Goal: Task Accomplishment & Management: Manage account settings

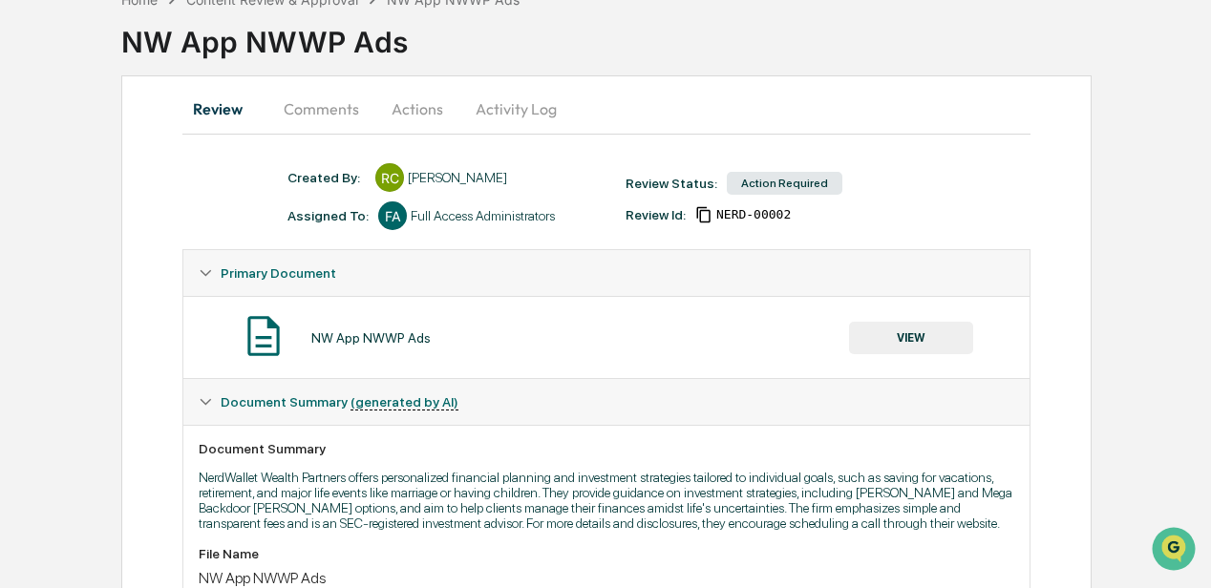
click at [337, 109] on button "Comments" at bounding box center [321, 109] width 106 height 46
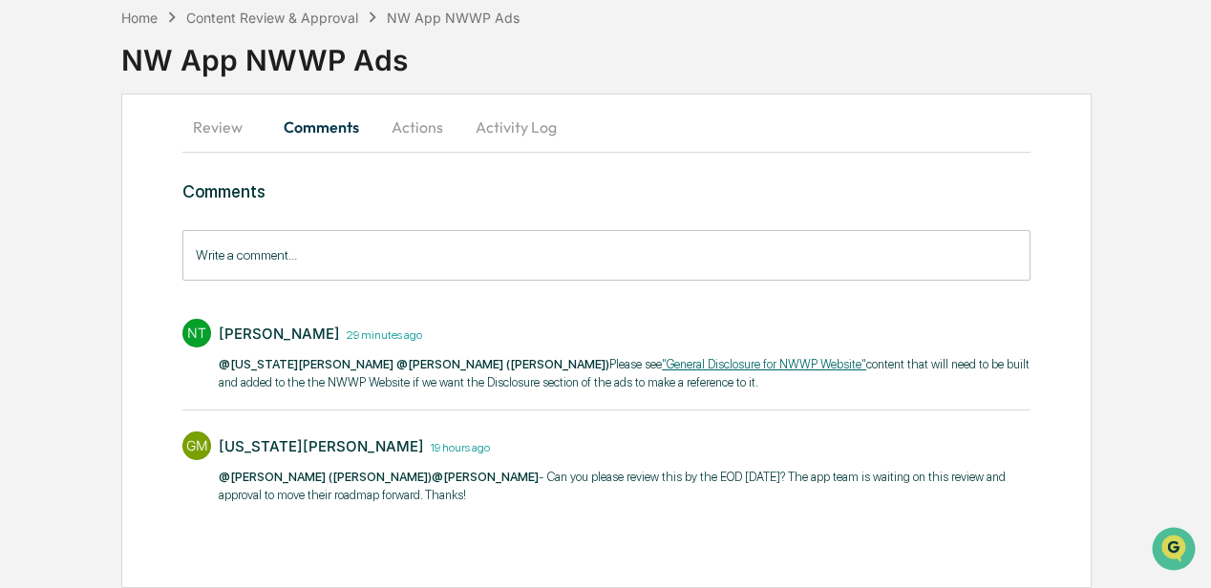
scroll to position [91, 0]
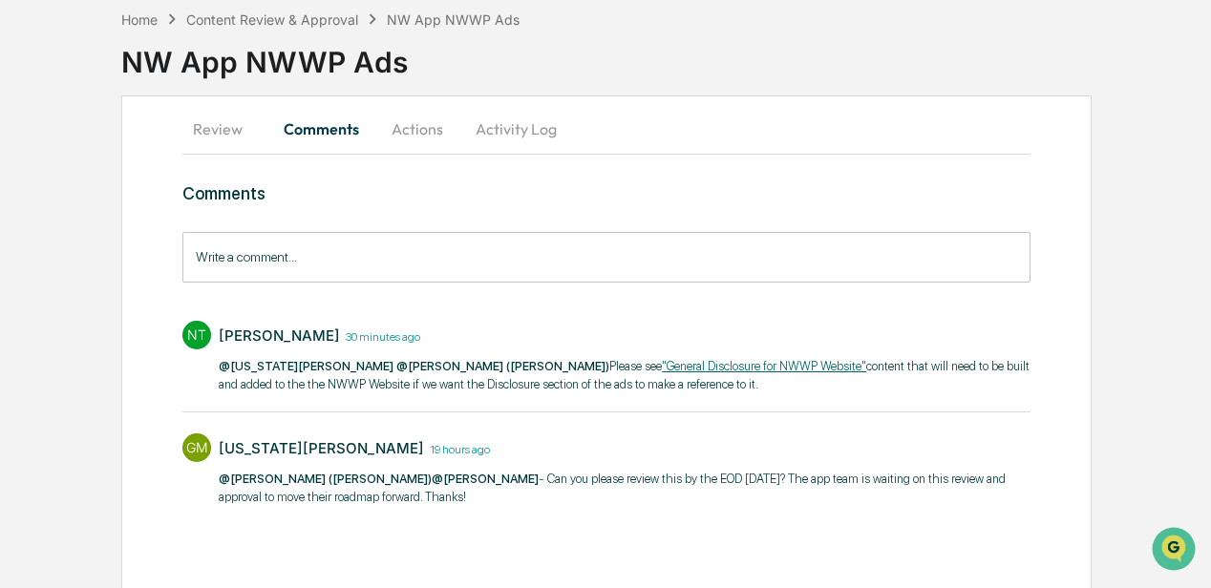
click at [412, 128] on button "Actions" at bounding box center [417, 129] width 86 height 46
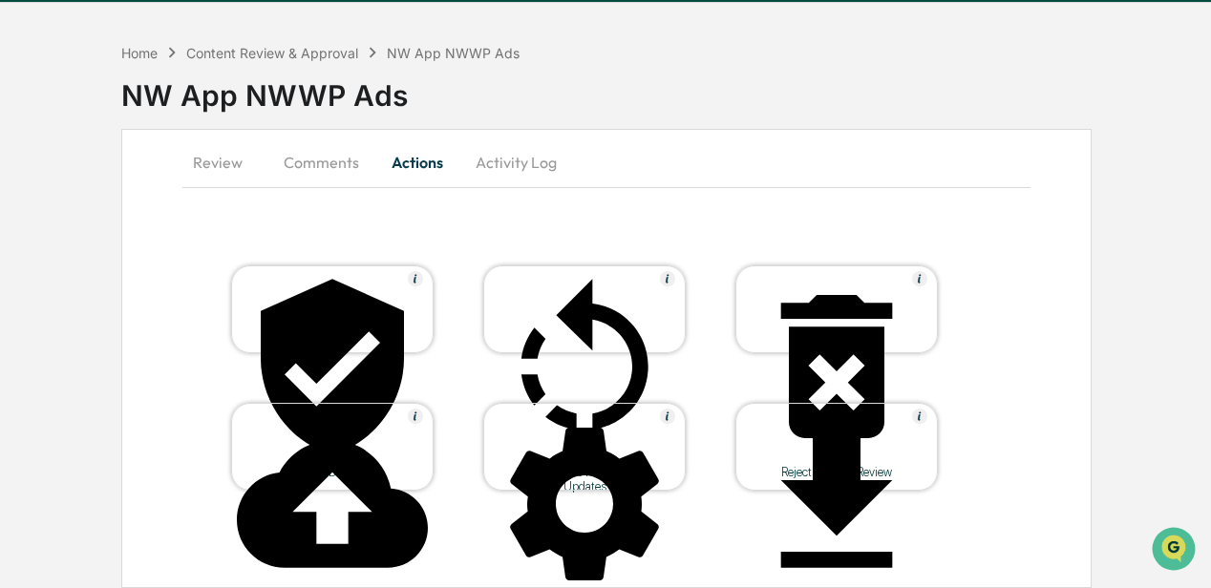
scroll to position [55, 0]
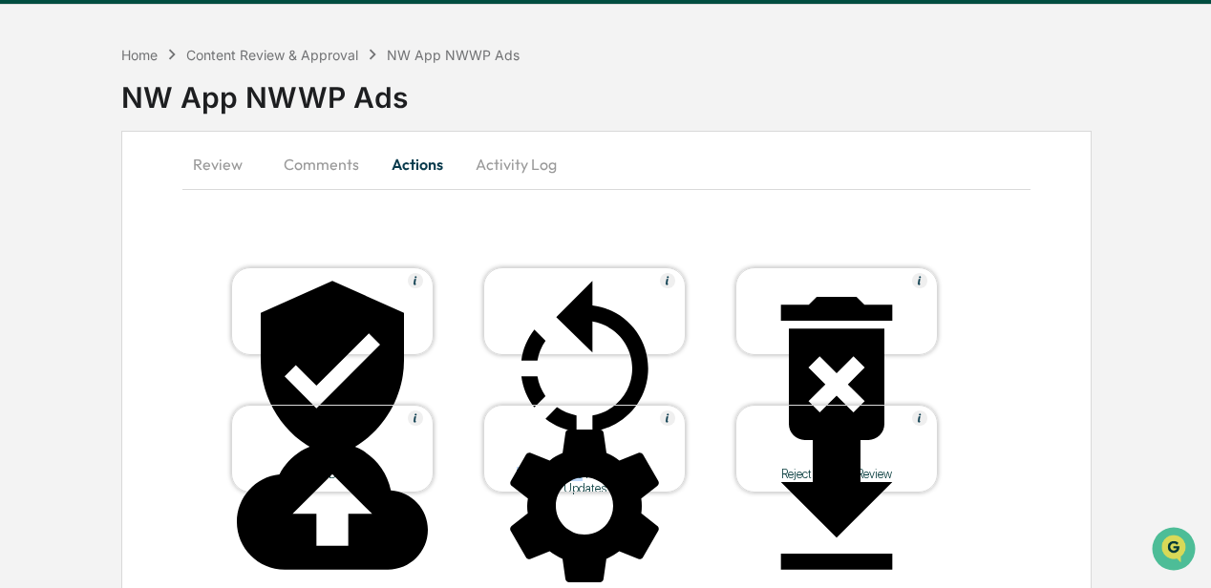
click at [582, 311] on div "Send Back to Requestor for Updates" at bounding box center [584, 311] width 203 height 88
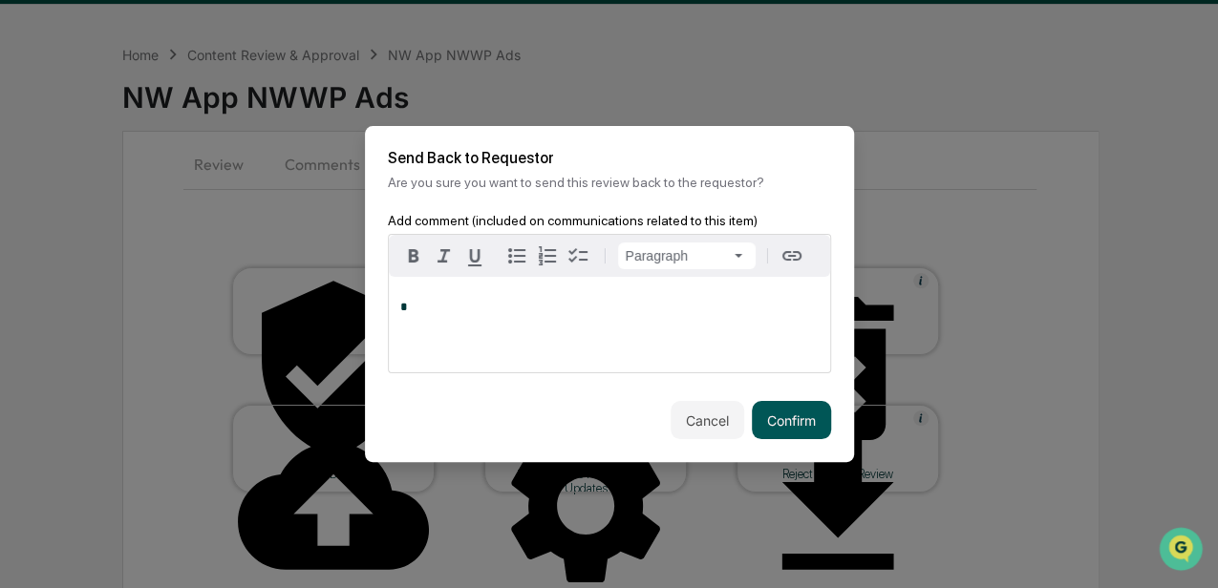
click at [794, 421] on button "Confirm" at bounding box center [791, 420] width 79 height 38
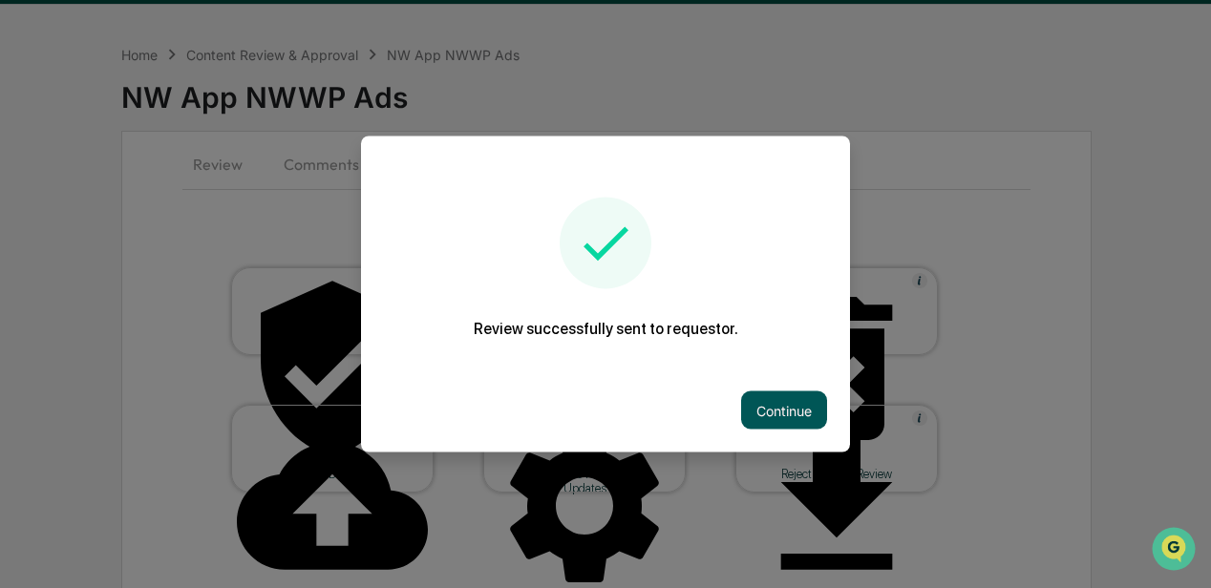
click at [784, 407] on button "Continue" at bounding box center [784, 411] width 86 height 38
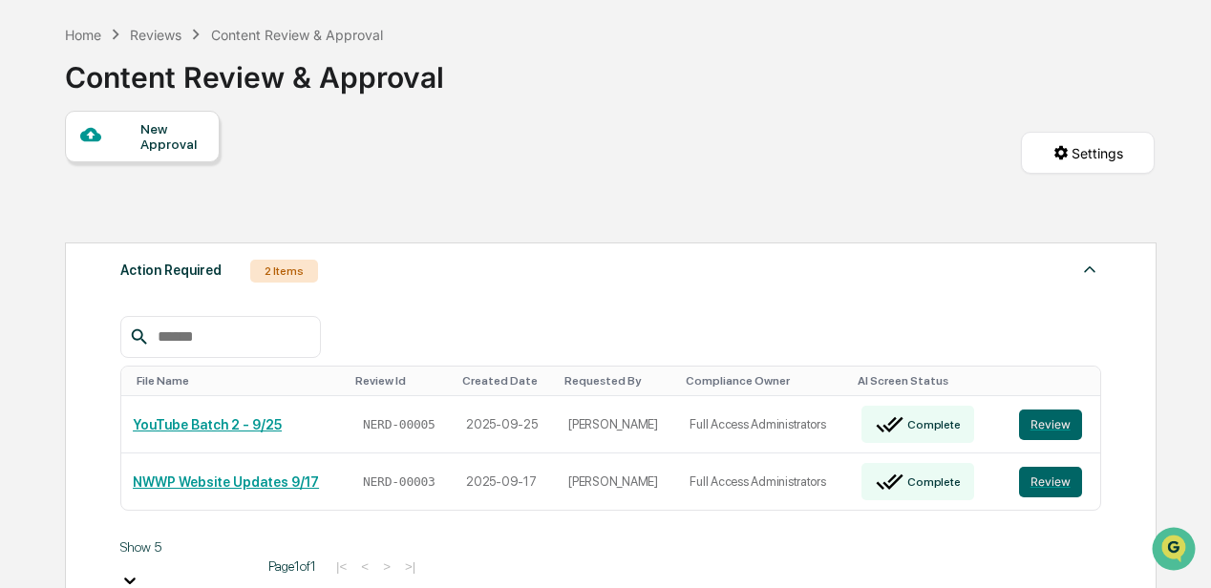
scroll to position [318, 0]
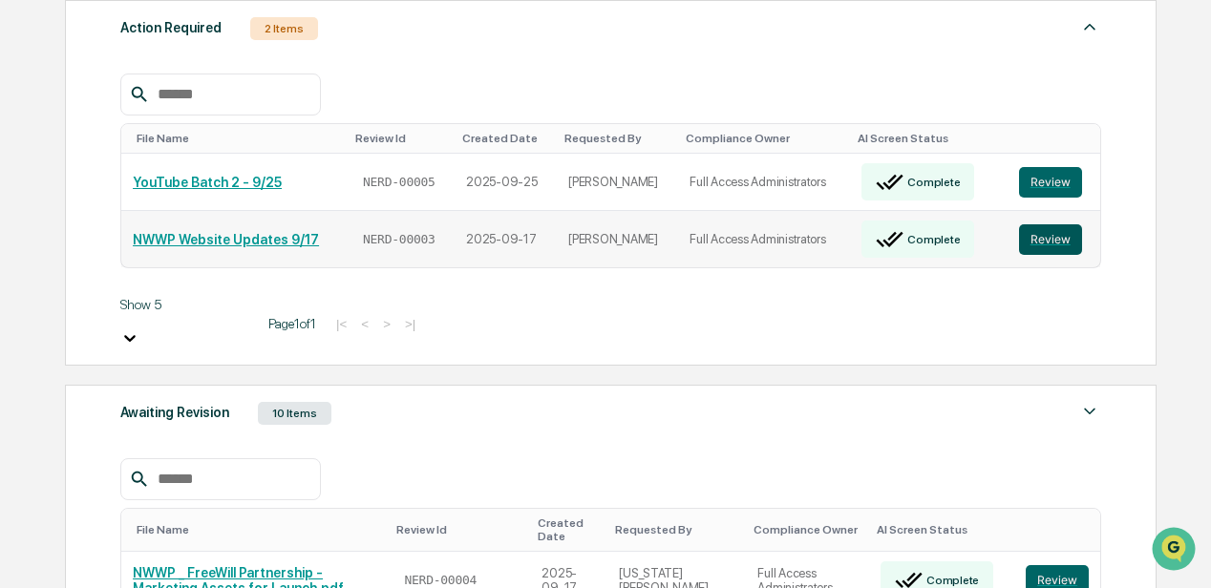
click at [1041, 225] on button "Review" at bounding box center [1050, 239] width 63 height 31
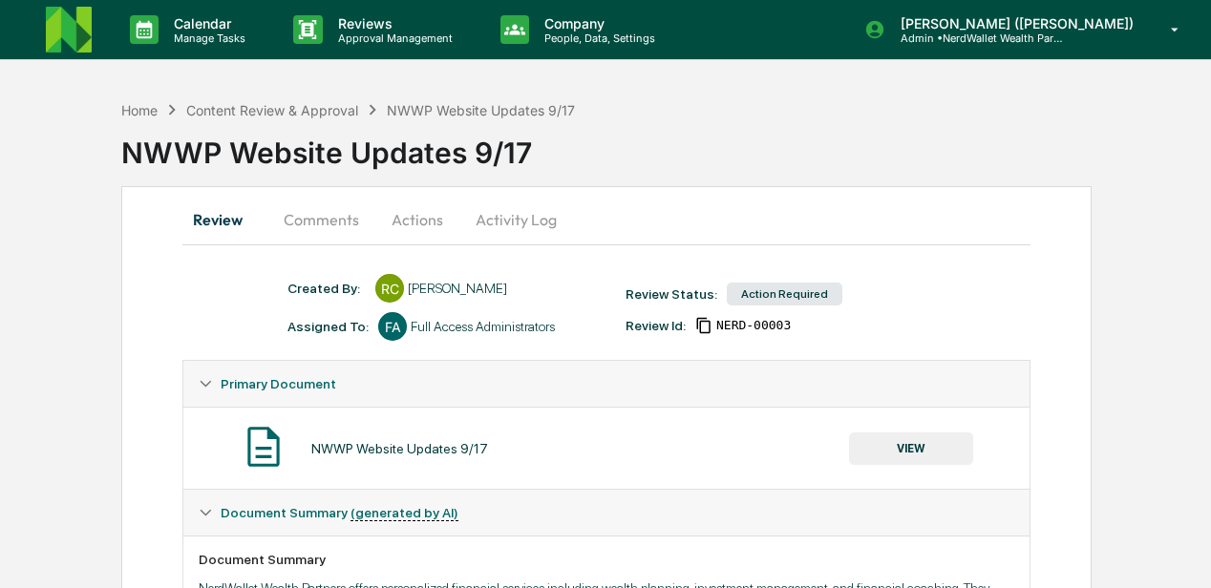
click at [339, 222] on button "Comments" at bounding box center [321, 220] width 106 height 46
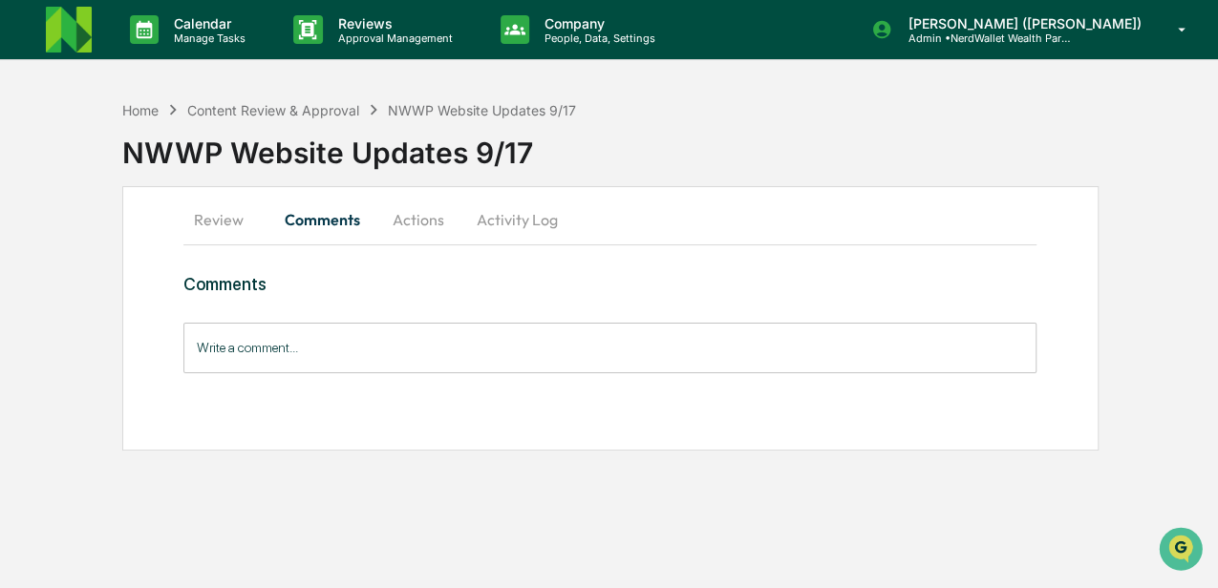
click at [216, 214] on button "Review" at bounding box center [226, 220] width 86 height 46
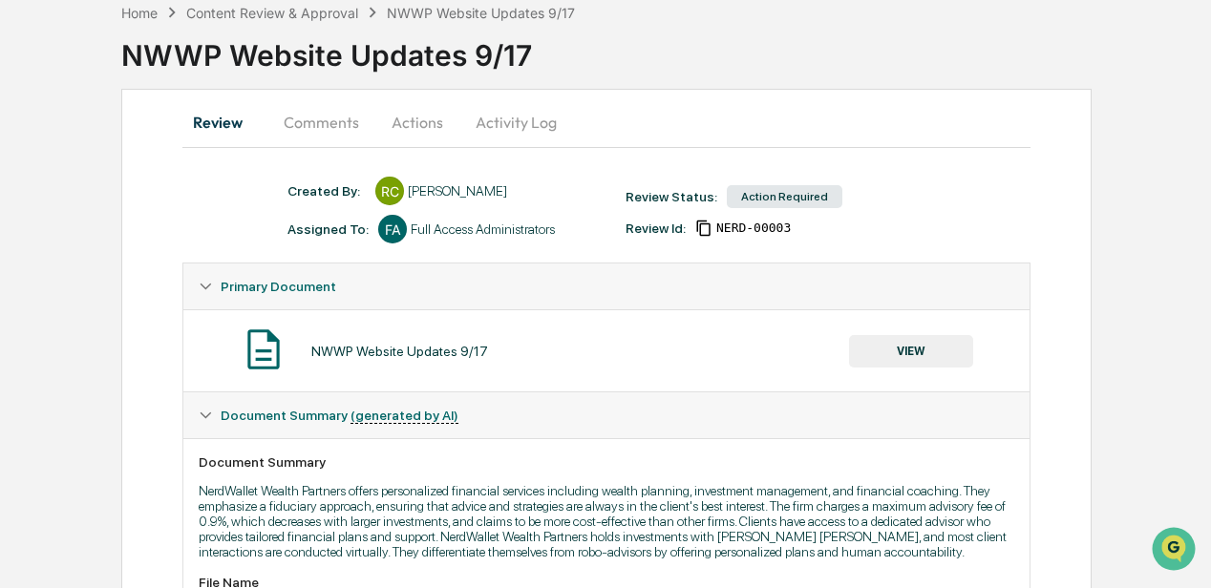
scroll to position [191, 0]
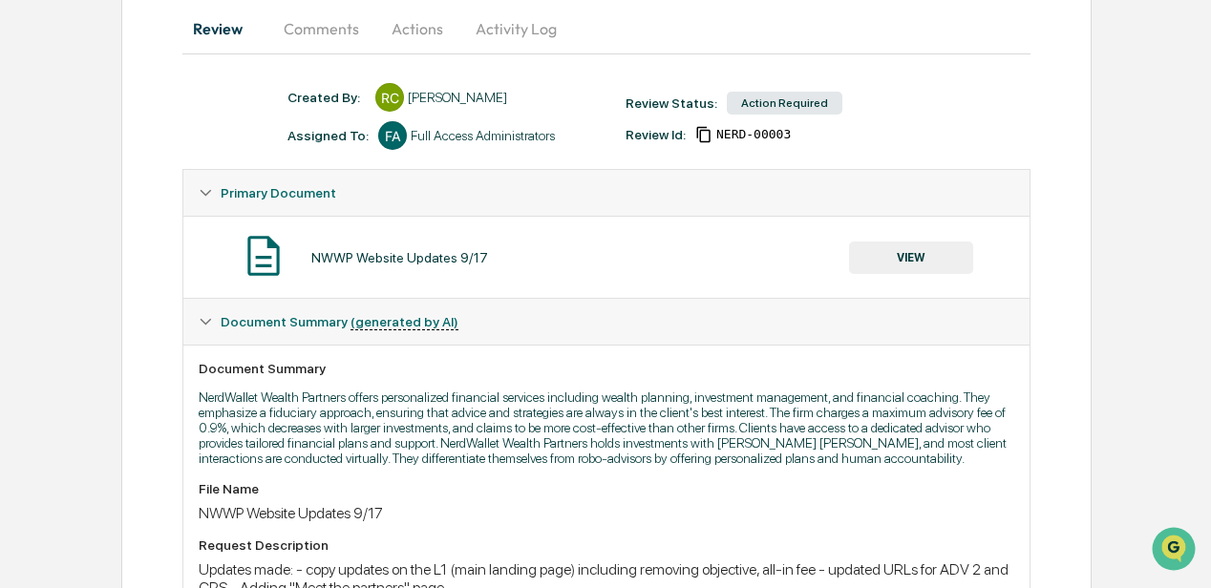
click at [208, 30] on button "Review" at bounding box center [225, 29] width 86 height 46
click at [312, 32] on button "Comments" at bounding box center [321, 29] width 106 height 46
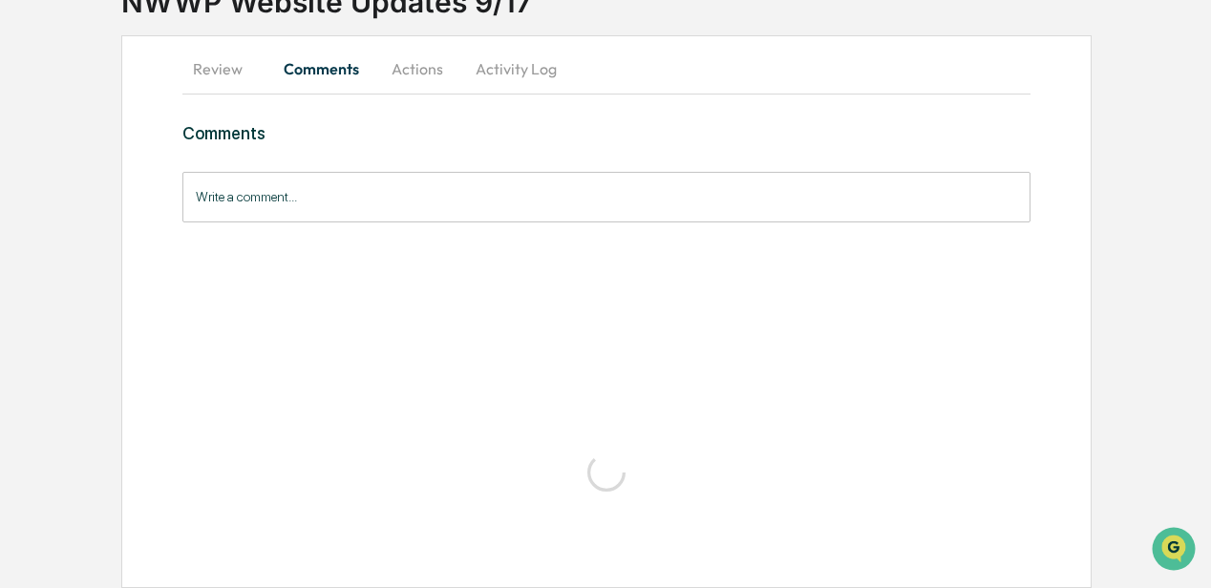
scroll to position [0, 0]
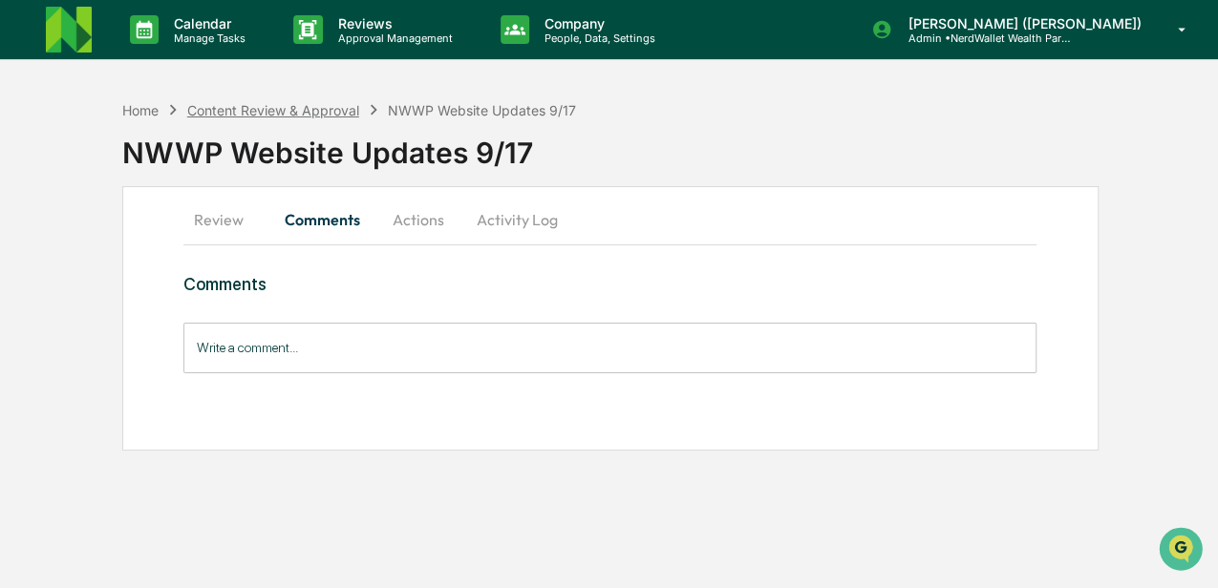
click at [267, 108] on div "Content Review & Approval" at bounding box center [273, 110] width 172 height 16
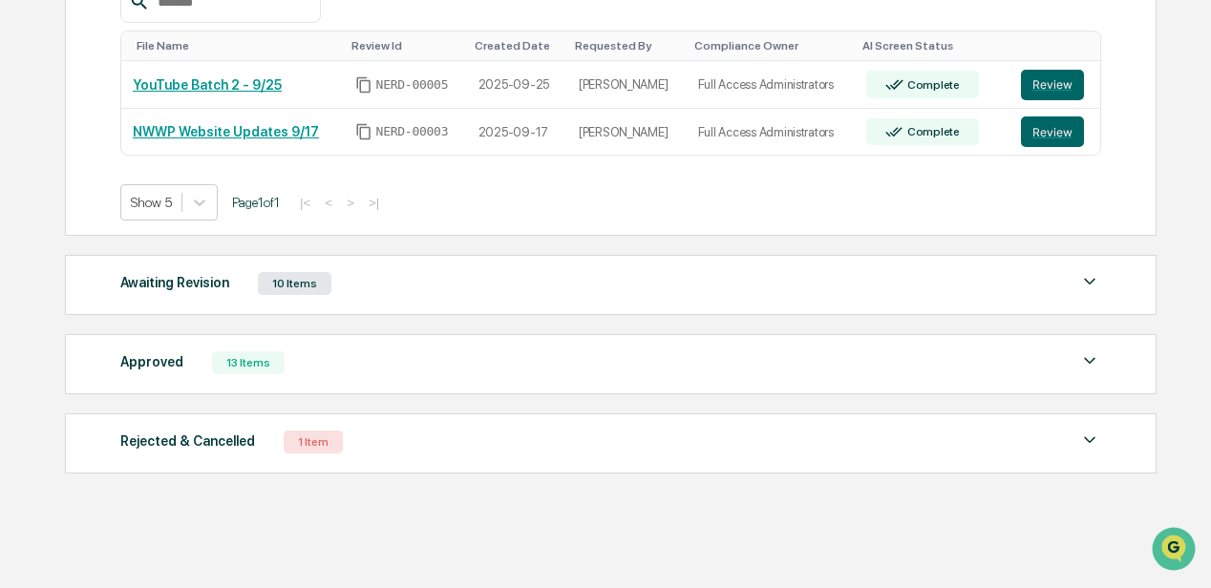
scroll to position [412, 0]
click at [175, 280] on div "Awaiting Revision" at bounding box center [174, 281] width 109 height 25
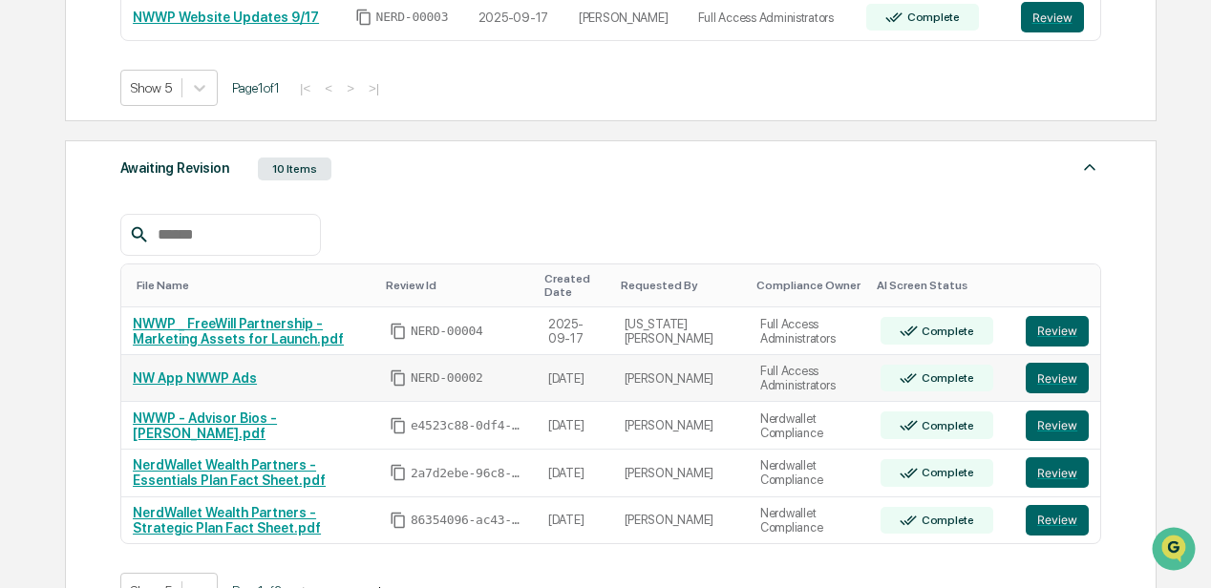
scroll to position [603, 0]
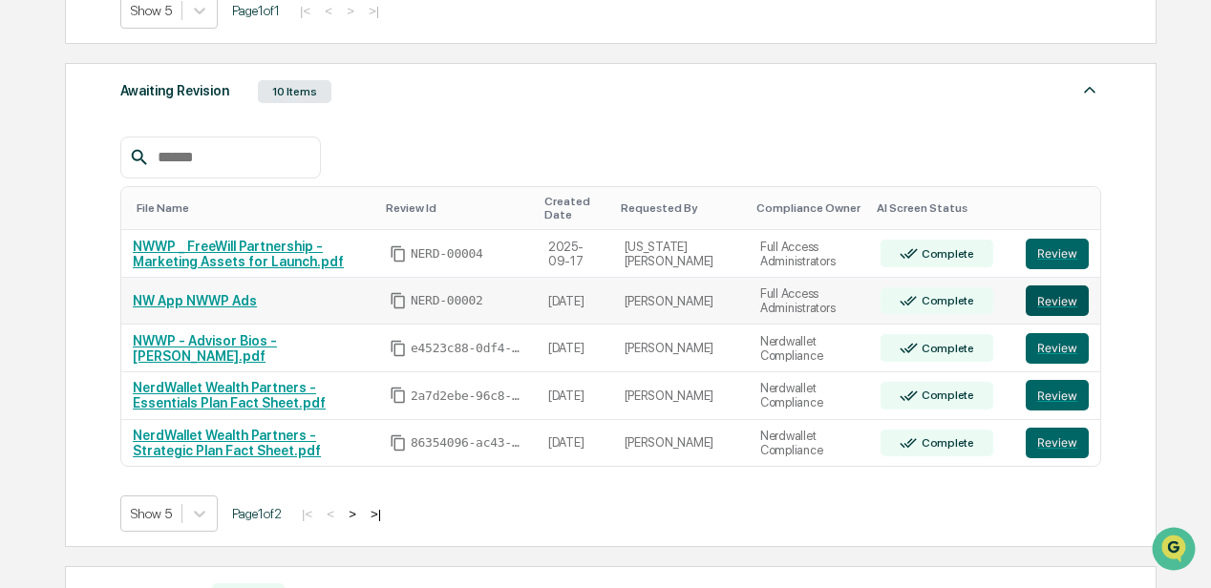
click at [1036, 296] on button "Review" at bounding box center [1057, 301] width 63 height 31
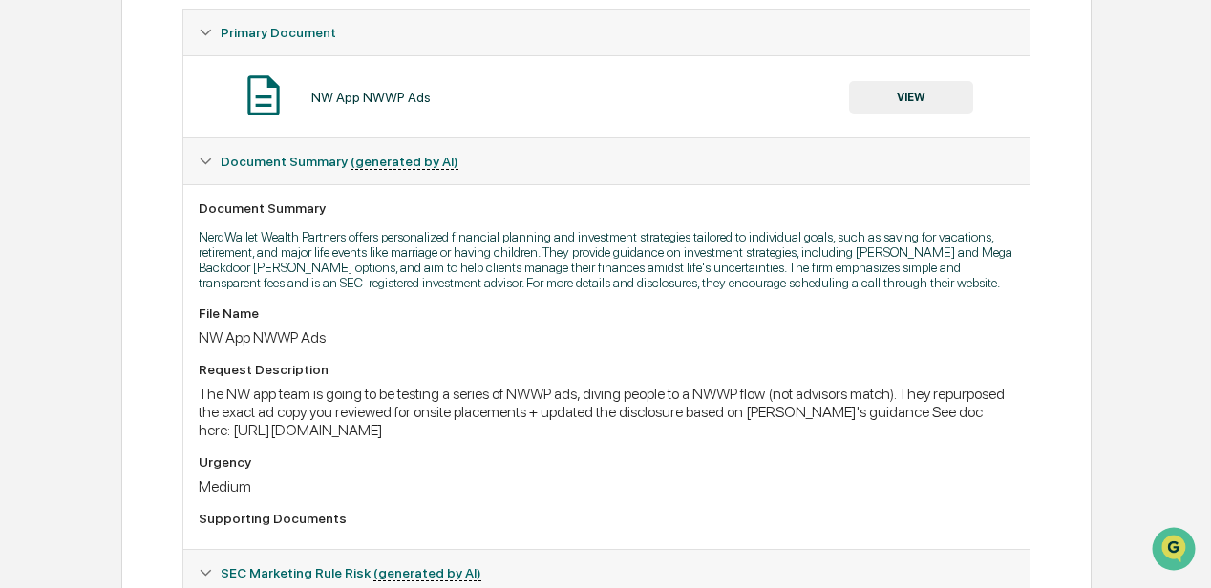
scroll to position [382, 0]
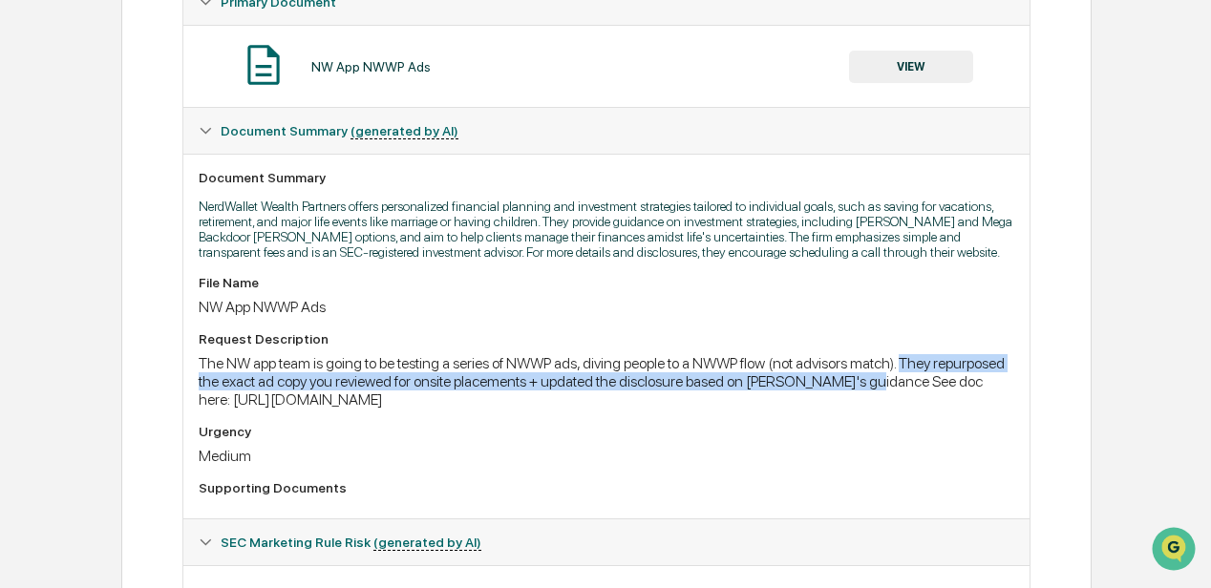
drag, startPoint x: 915, startPoint y: 367, endPoint x: 943, endPoint y: 384, distance: 32.6
click at [943, 384] on div "The NW app team is going to be testing a series of NWWP ads, diving people to a…" at bounding box center [607, 381] width 816 height 54
drag, startPoint x: 230, startPoint y: 407, endPoint x: 914, endPoint y: 362, distance: 685.4
click at [914, 362] on div "The NW app team is going to be testing a series of NWWP ads, diving people to a…" at bounding box center [607, 381] width 816 height 54
copy div "They repurposed the exact ad copy you reviewed for onsite placements + updated …"
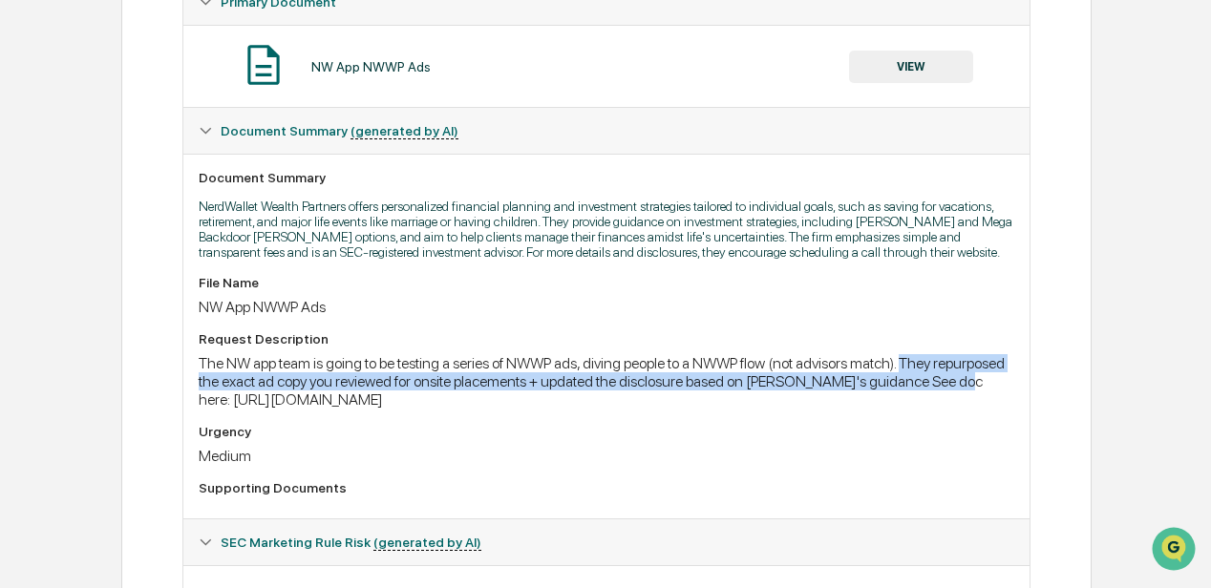
copy div "They repurposed the exact ad copy you reviewed for onsite placements + updated …"
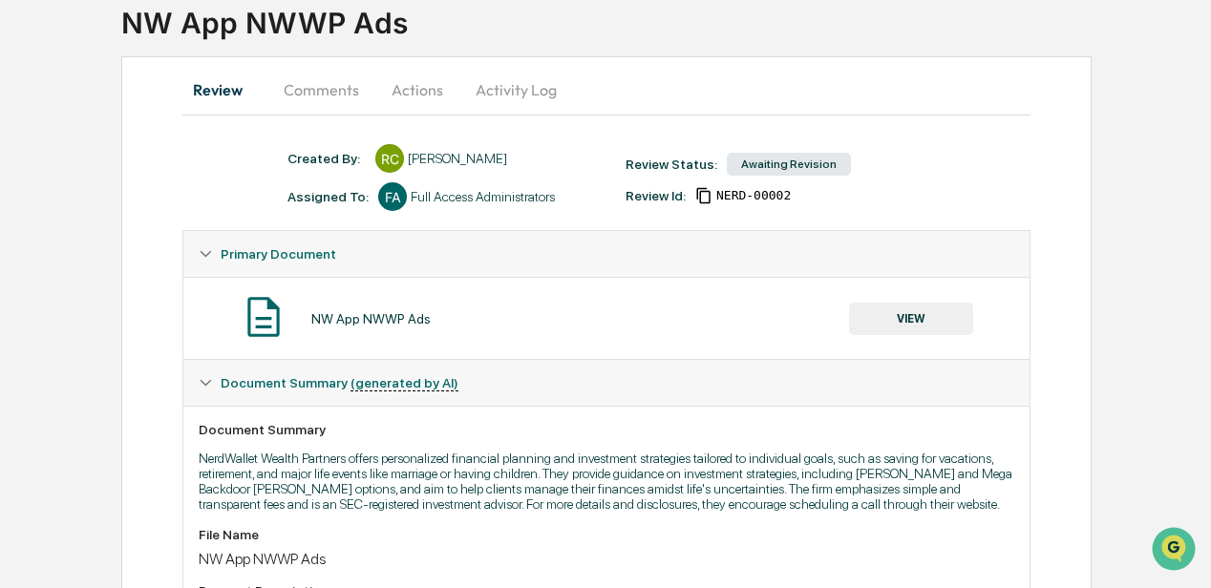
scroll to position [127, 0]
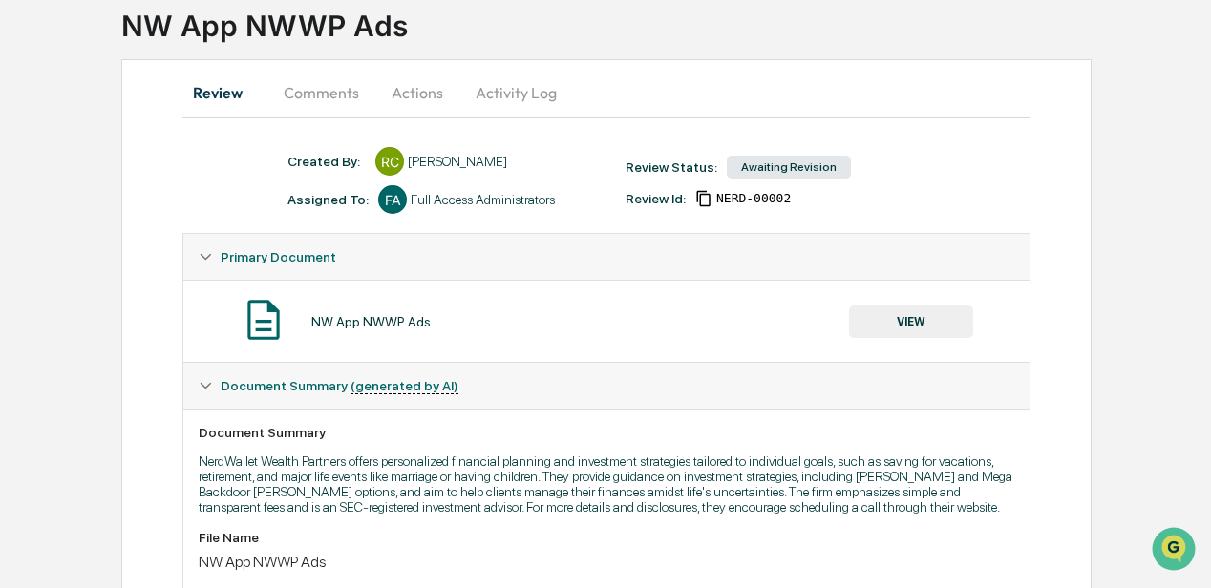
click at [329, 93] on button "Comments" at bounding box center [321, 93] width 106 height 46
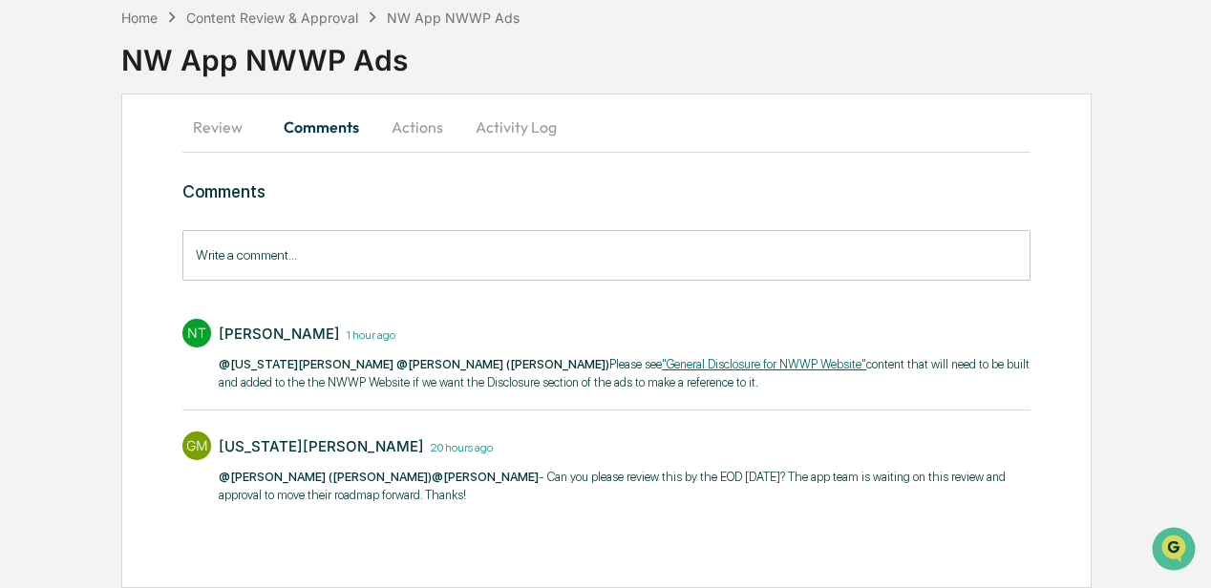
scroll to position [91, 0]
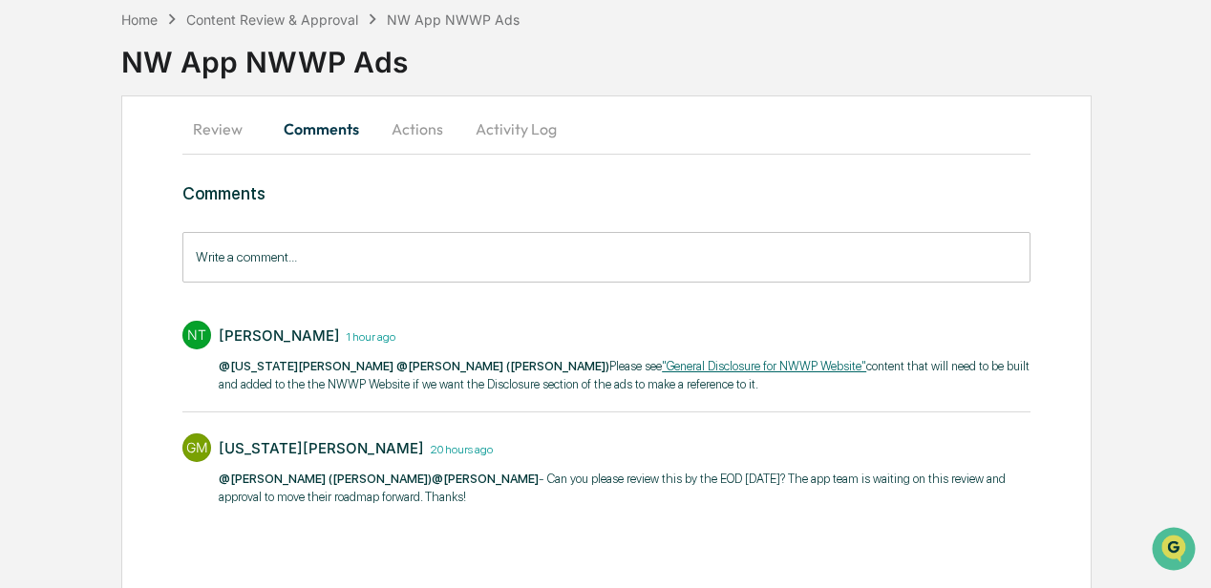
click at [300, 264] on input "Write a comment..." at bounding box center [606, 257] width 848 height 51
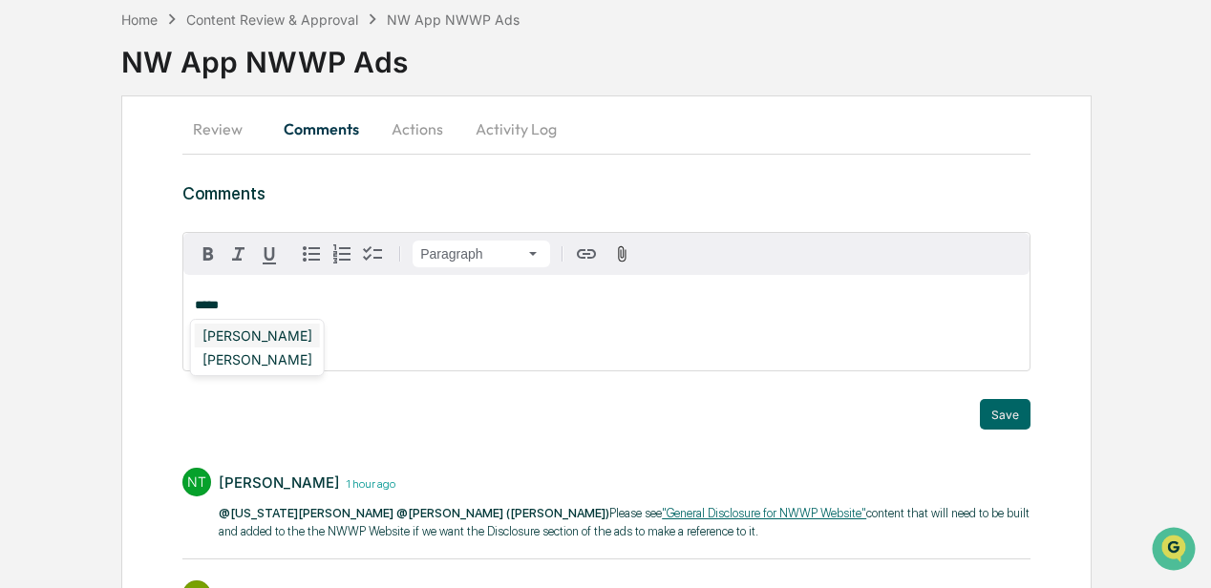
click at [276, 334] on div "[PERSON_NAME]" at bounding box center [257, 336] width 125 height 24
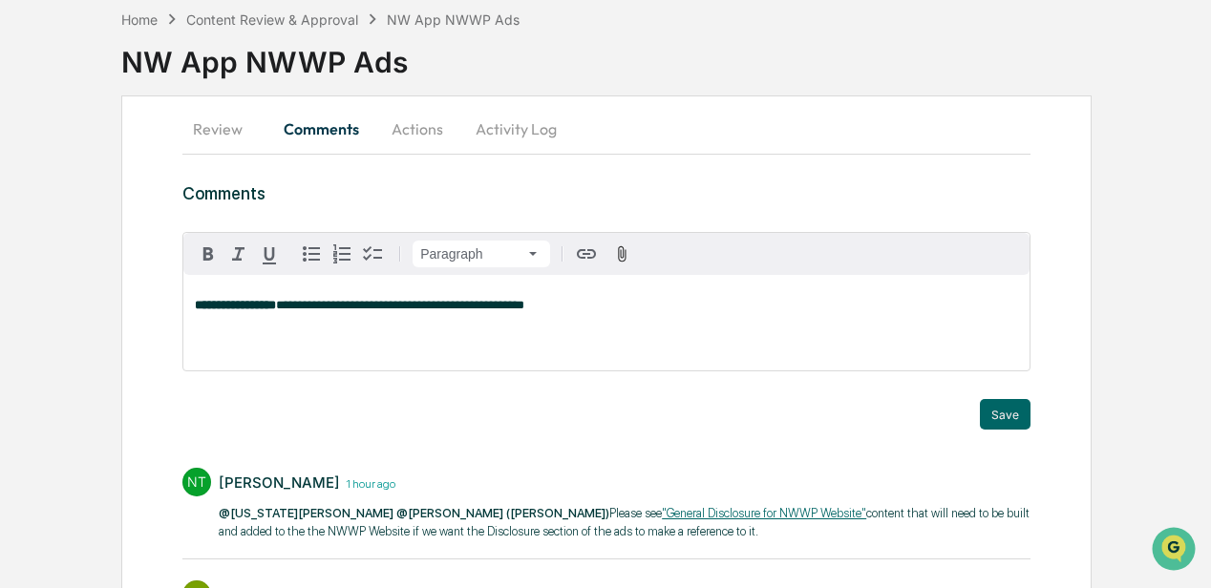
click at [474, 311] on span "**********" at bounding box center [400, 305] width 248 height 12
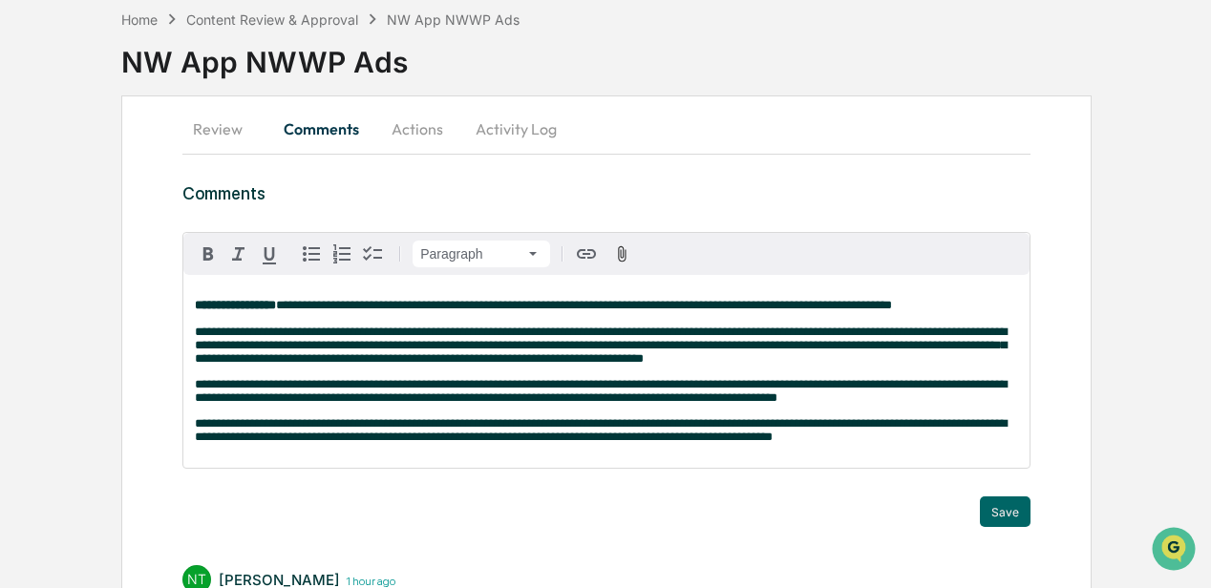
click at [192, 340] on div "**********" at bounding box center [606, 371] width 846 height 193
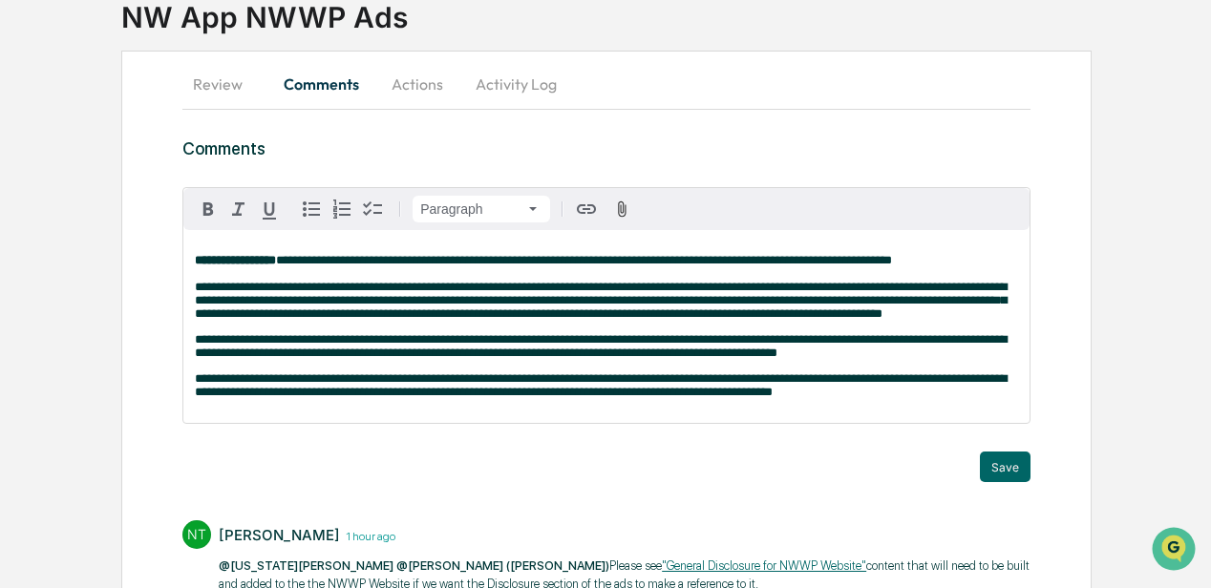
scroll to position [155, 0]
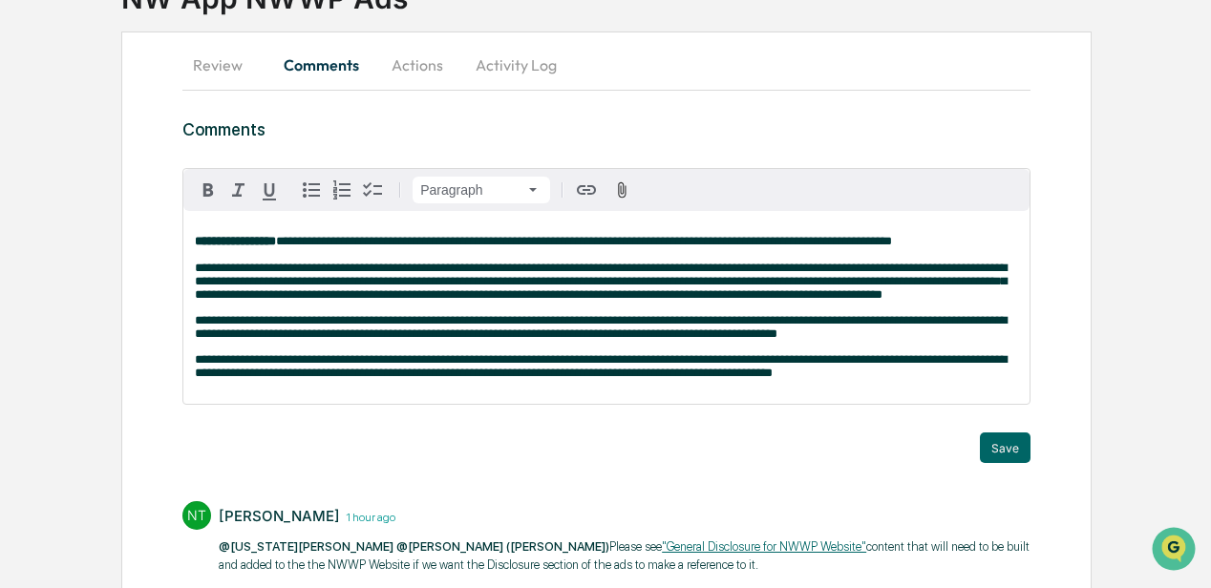
click at [799, 380] on p "**********" at bounding box center [606, 366] width 823 height 27
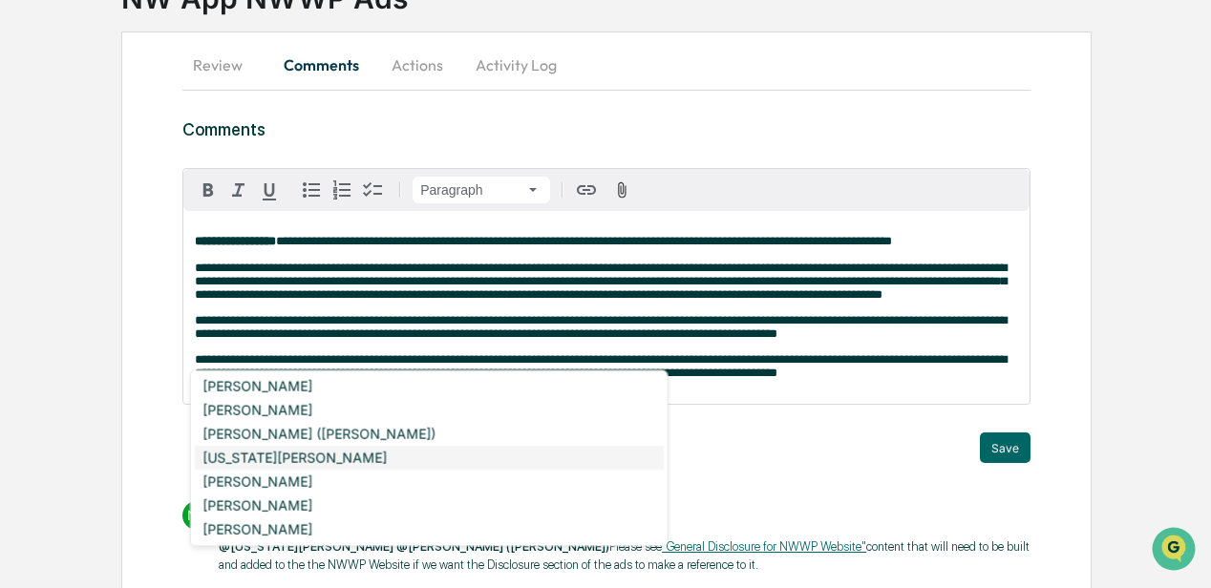
click at [267, 453] on div "[US_STATE][PERSON_NAME]" at bounding box center [429, 458] width 469 height 24
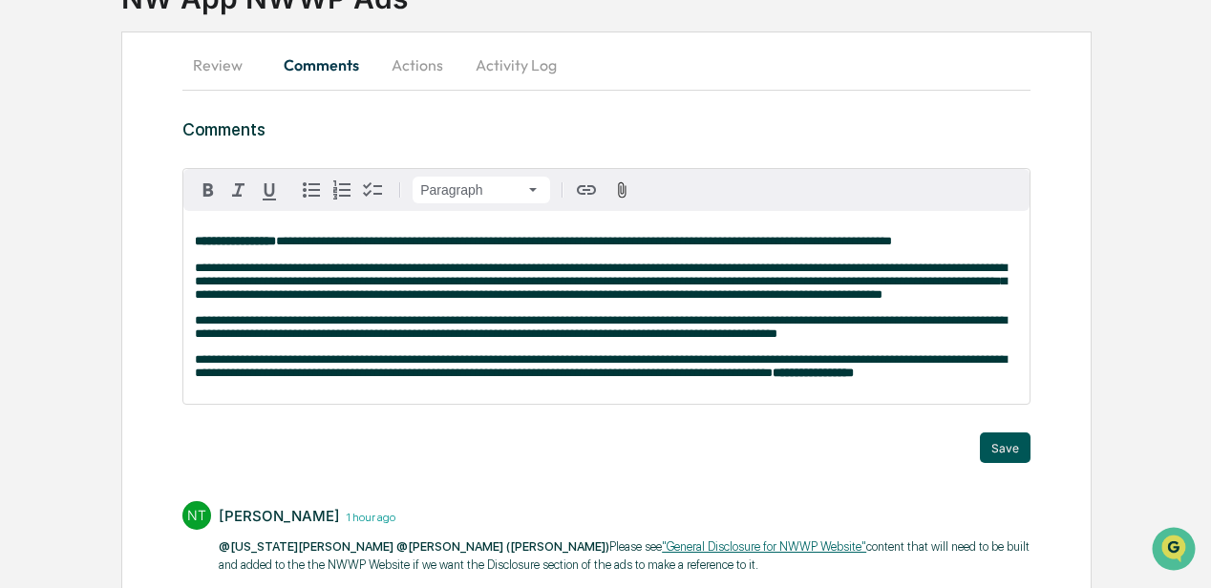
click at [995, 463] on button "Save" at bounding box center [1005, 448] width 51 height 31
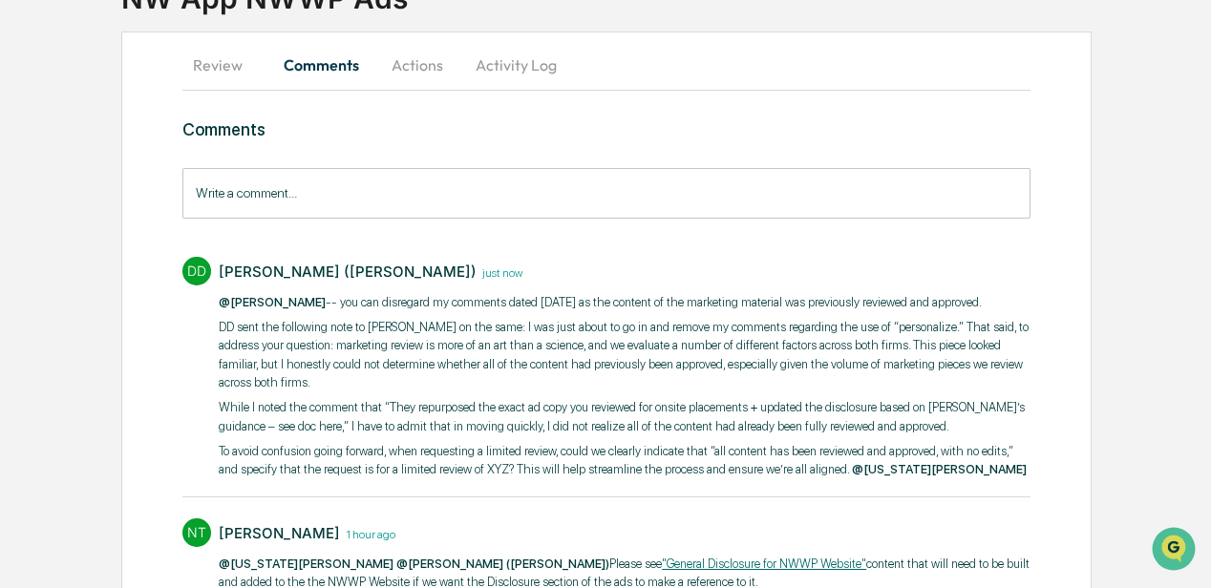
click at [323, 65] on button "Comments" at bounding box center [321, 65] width 106 height 46
click at [221, 65] on button "Review" at bounding box center [225, 65] width 86 height 46
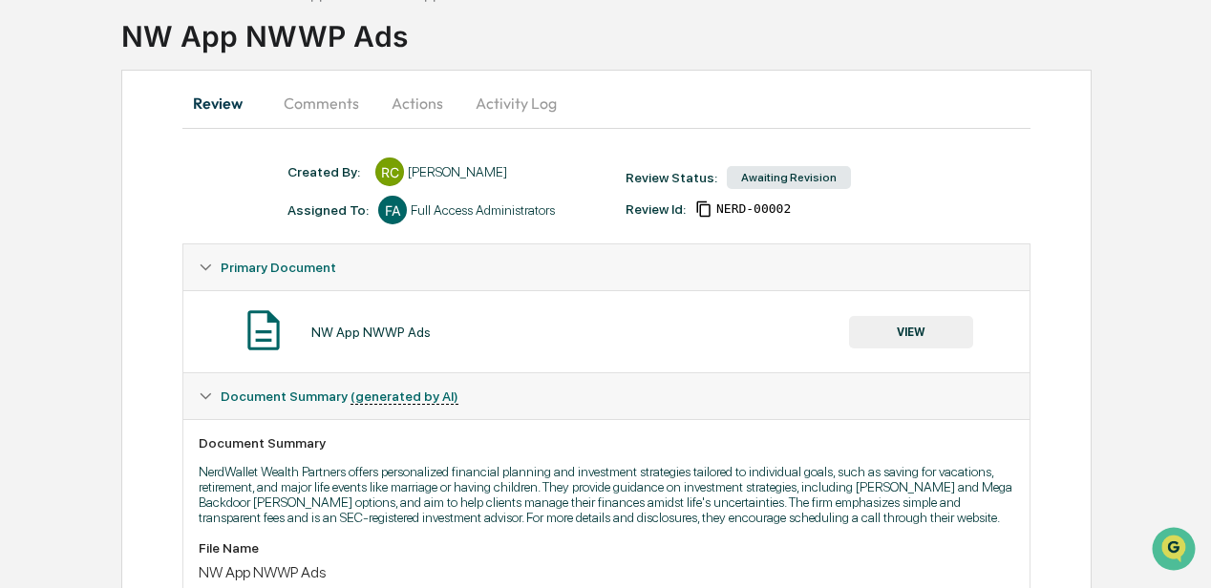
scroll to position [0, 0]
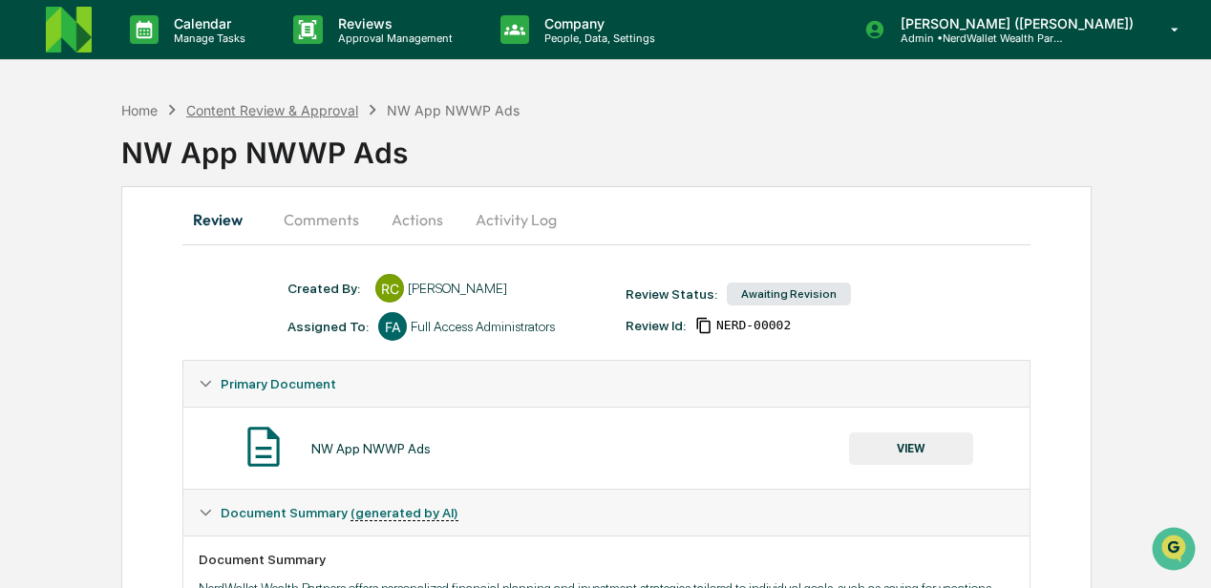
click at [317, 109] on div "Content Review & Approval" at bounding box center [272, 110] width 172 height 16
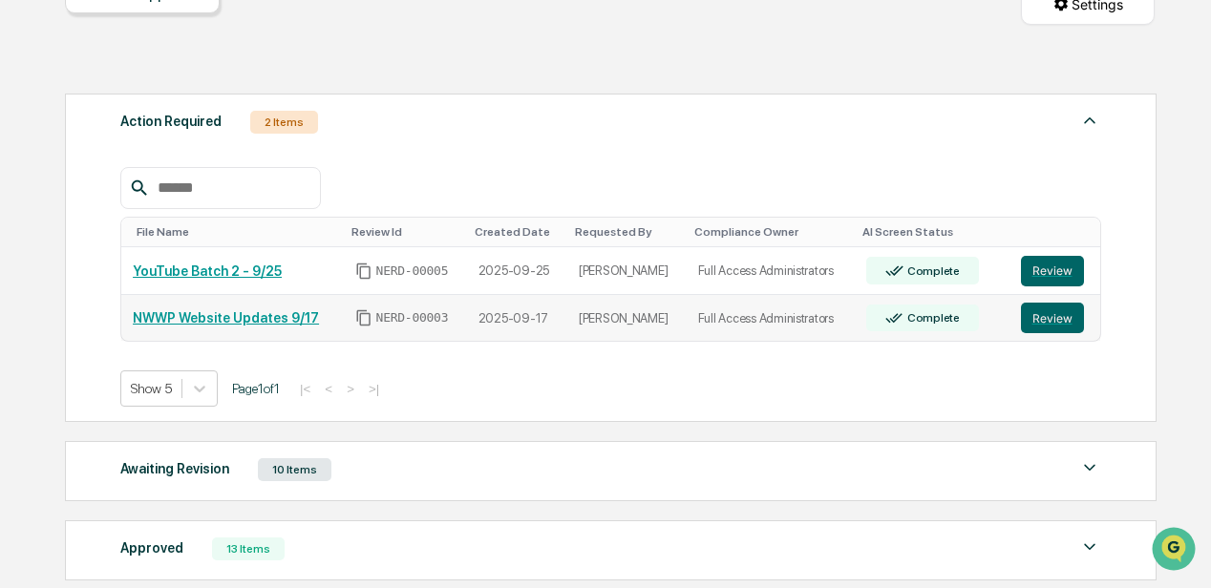
scroll to position [254, 0]
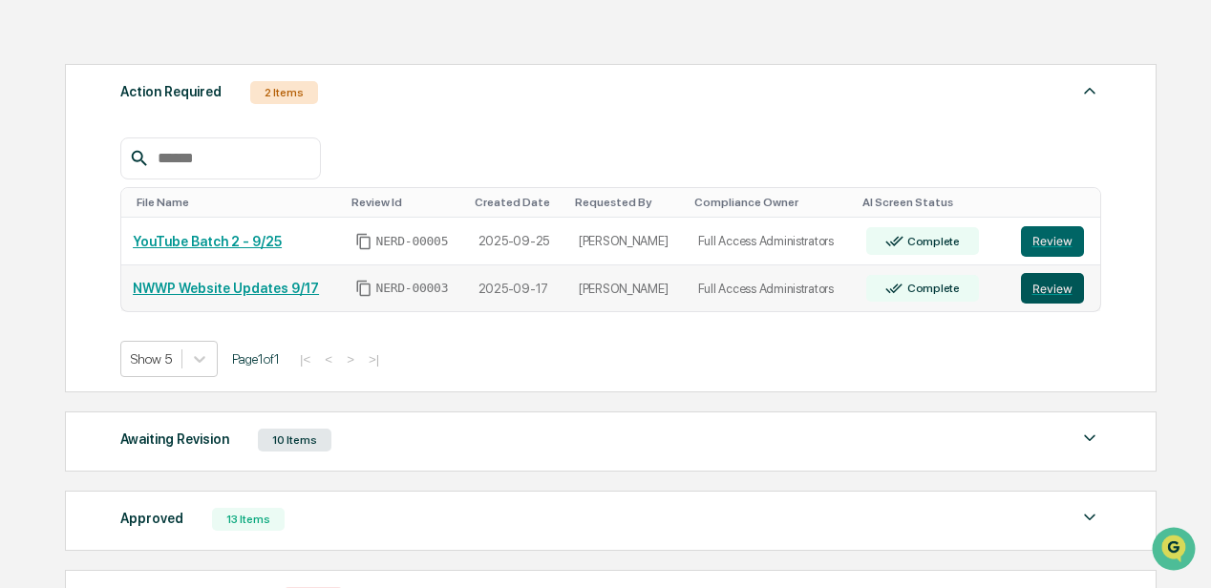
click at [1035, 283] on button "Review" at bounding box center [1052, 288] width 63 height 31
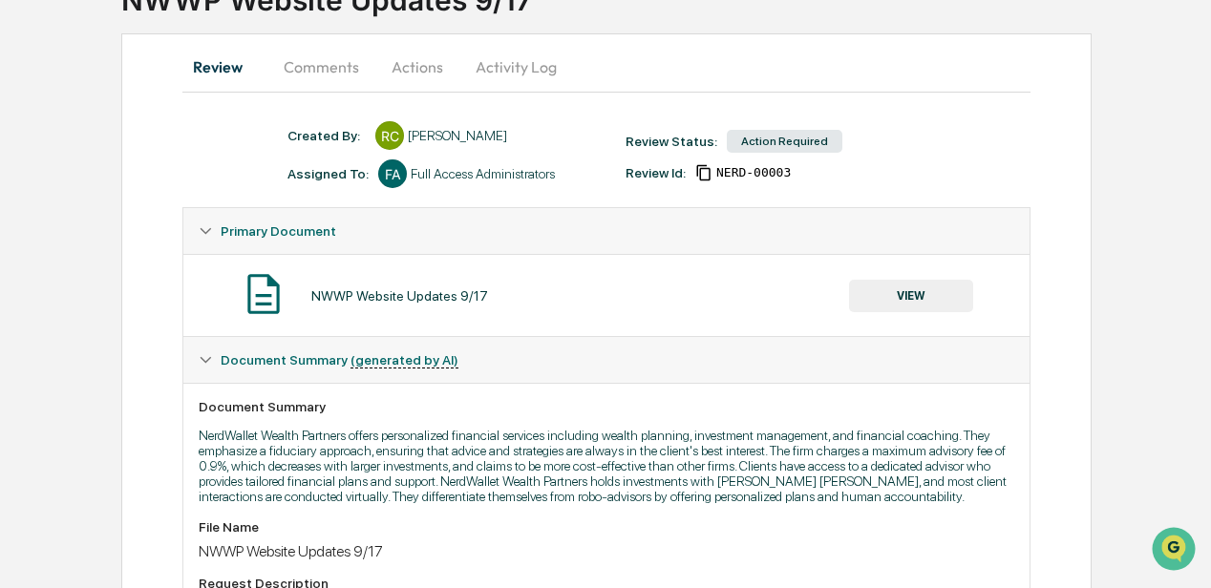
scroll to position [147, 0]
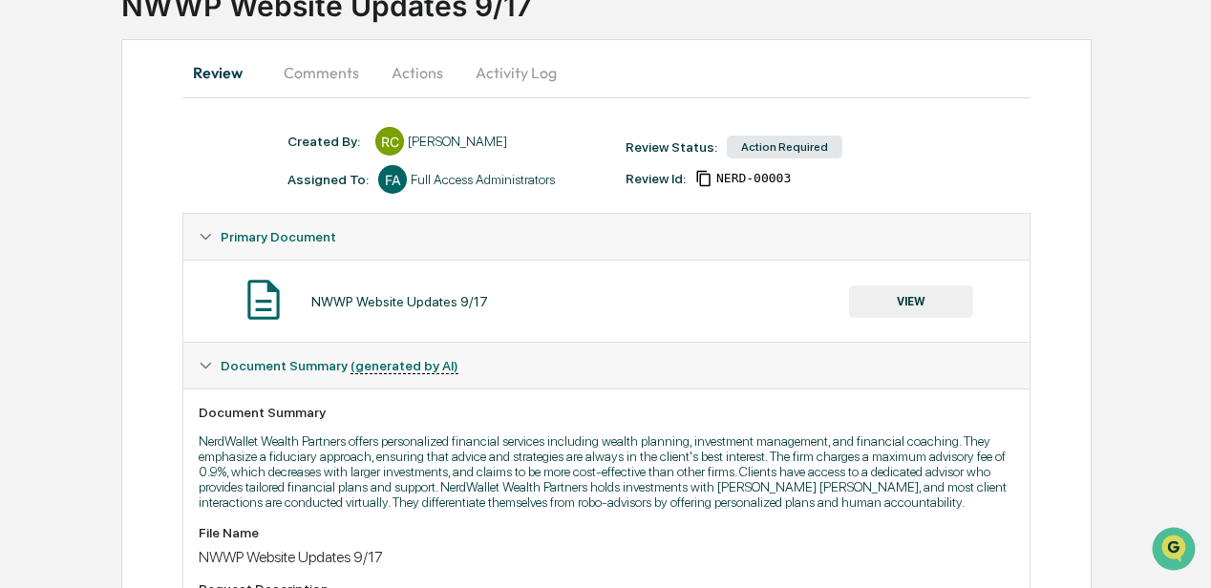
click at [911, 301] on button "VIEW" at bounding box center [911, 302] width 124 height 32
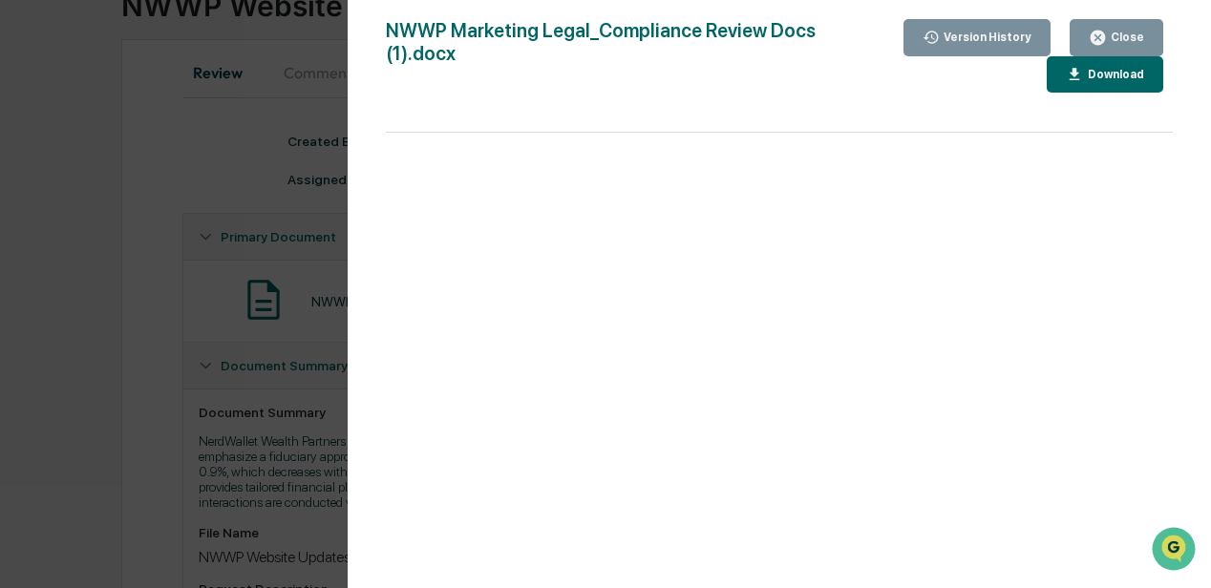
drag, startPoint x: 231, startPoint y: 144, endPoint x: 226, endPoint y: 124, distance: 20.6
click at [231, 141] on div "Version History [DATE] 03:26 PM [PERSON_NAME] NWWP Marketing Legal_Compliance R…" at bounding box center [605, 294] width 1211 height 588
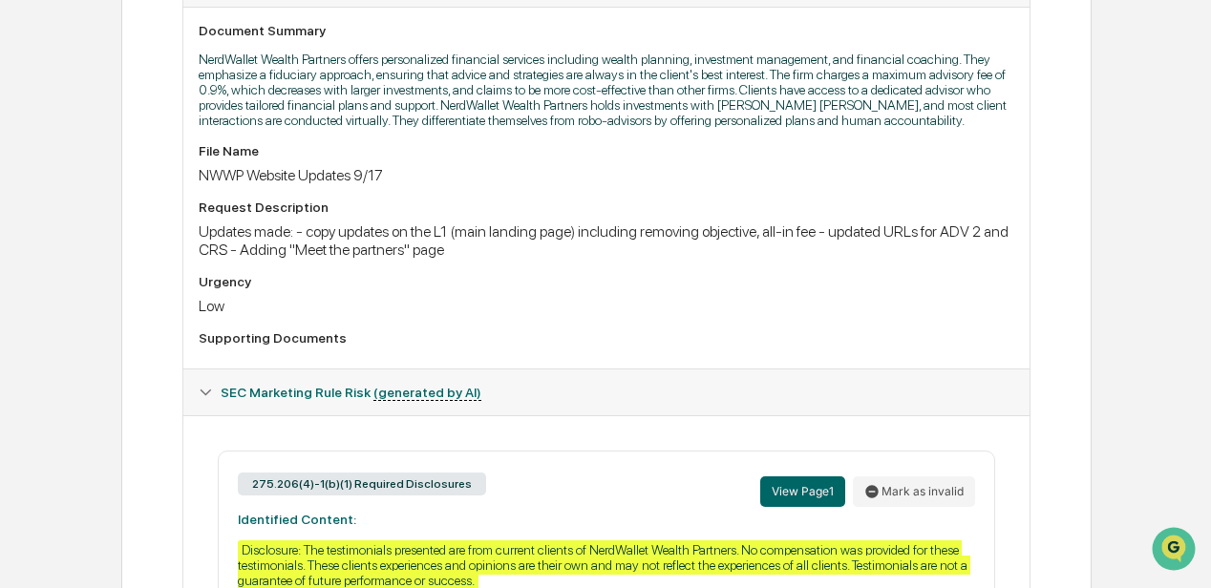
scroll to position [401, 0]
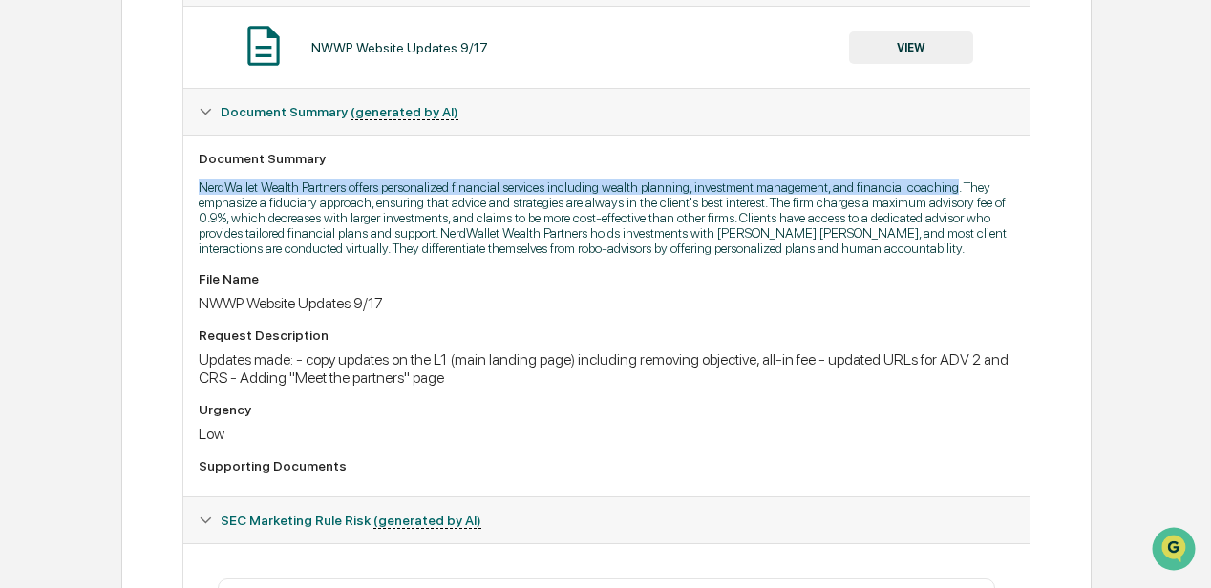
drag, startPoint x: 254, startPoint y: 193, endPoint x: 957, endPoint y: 173, distance: 703.3
click at [957, 173] on div "Document Summary NerdWallet Wealth Partners offers personalized financial servi…" at bounding box center [606, 316] width 846 height 362
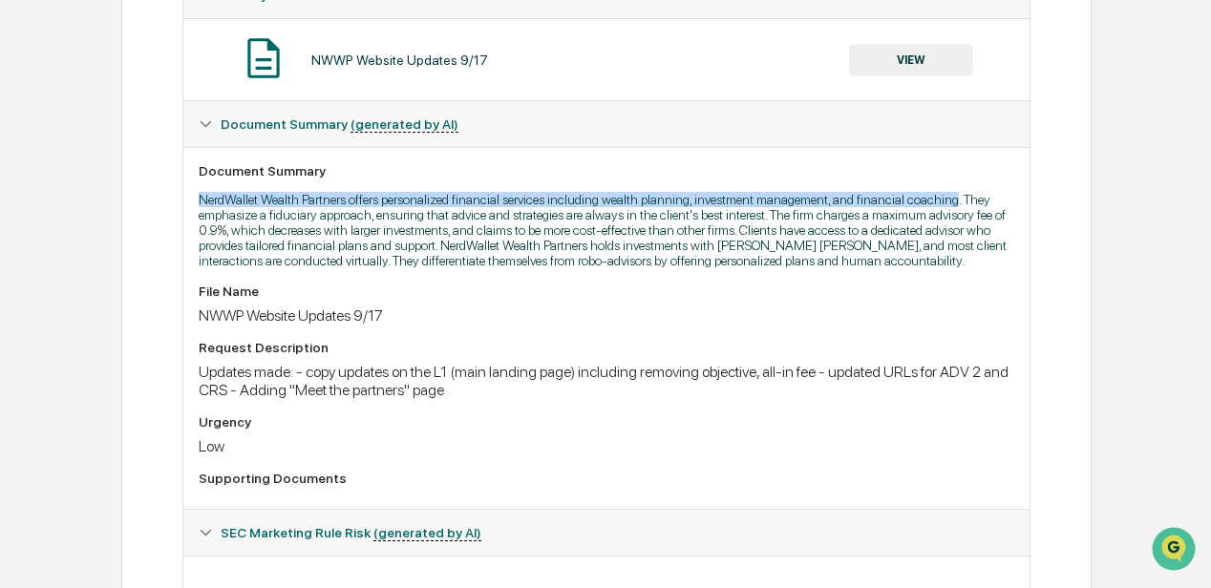
scroll to position [83, 0]
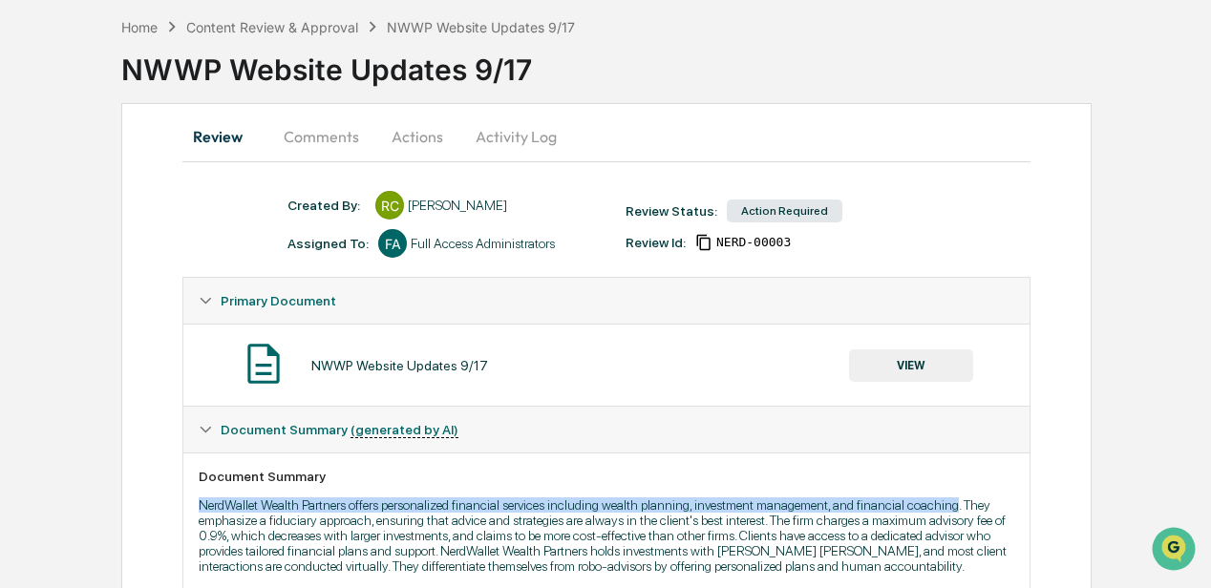
click at [921, 356] on button "VIEW" at bounding box center [911, 366] width 124 height 32
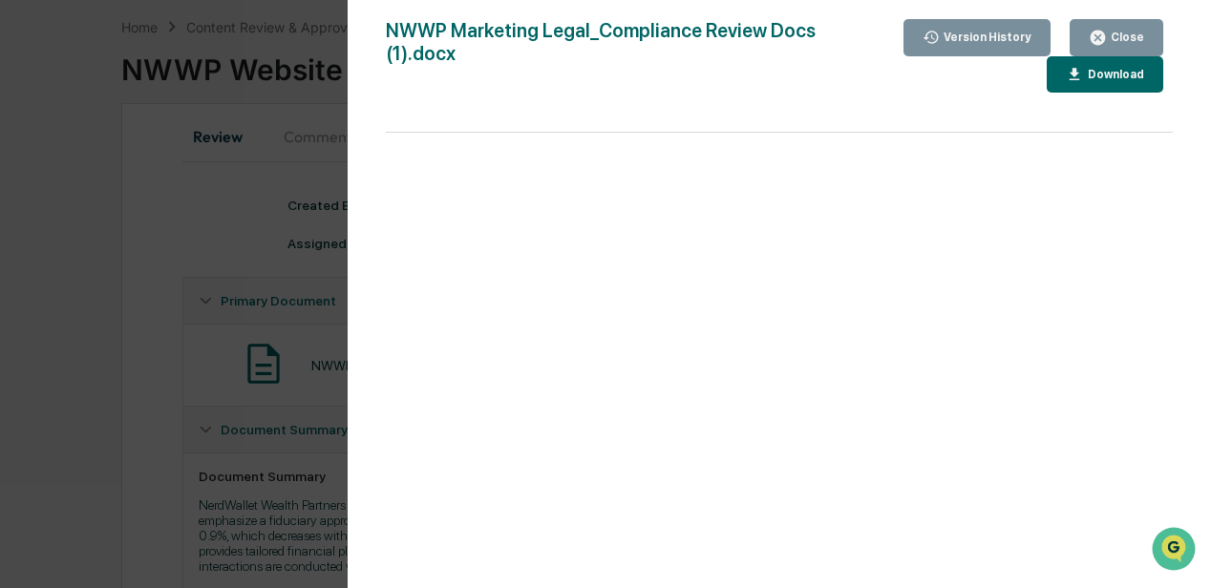
click at [246, 212] on div "Version History [DATE] 03:26 PM [PERSON_NAME] NWWP Marketing Legal_Compliance R…" at bounding box center [605, 294] width 1211 height 588
